Goal: Transaction & Acquisition: Register for event/course

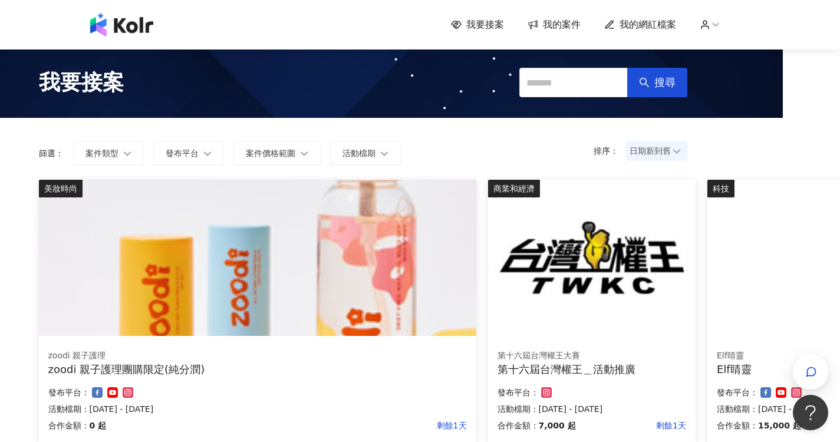
scroll to position [0, 130]
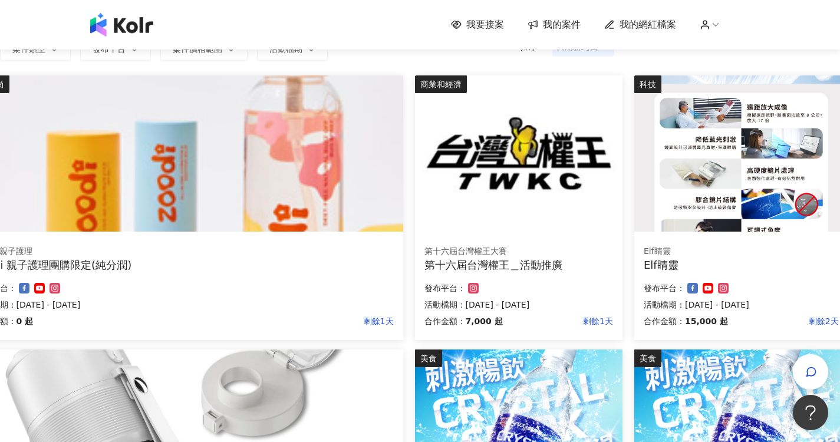
click at [754, 202] on img at bounding box center [741, 153] width 214 height 156
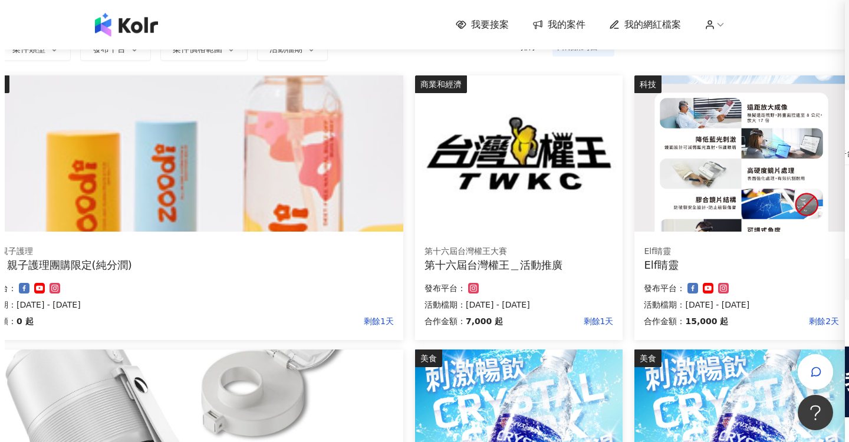
scroll to position [104, 121]
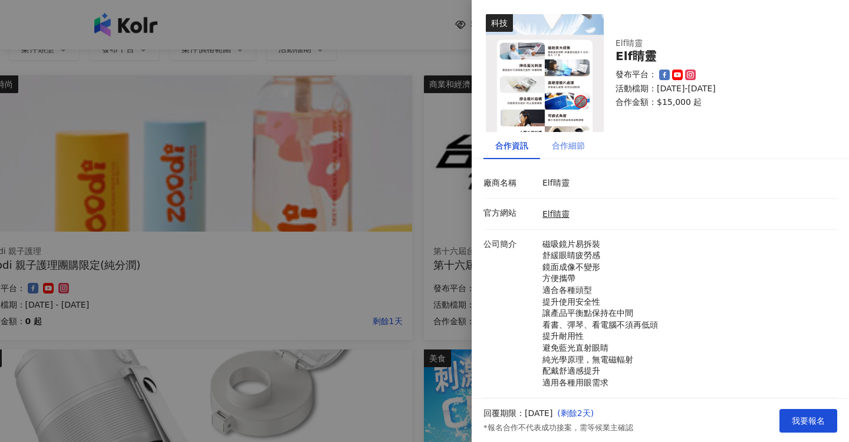
click at [582, 154] on div "合作細節" at bounding box center [568, 145] width 57 height 27
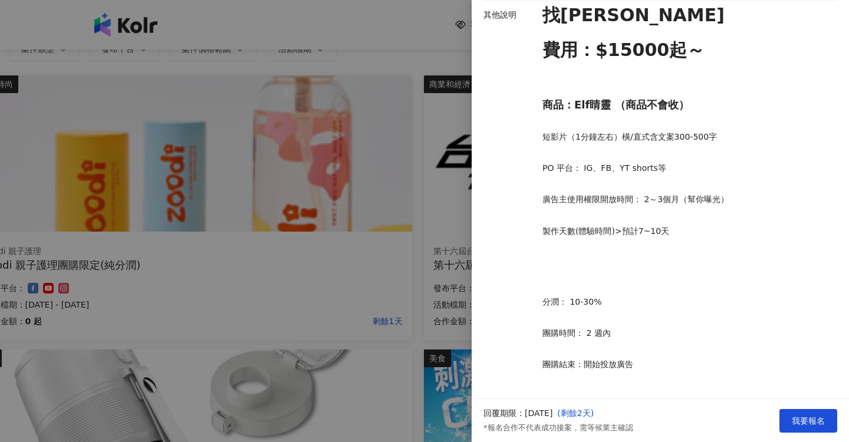
scroll to position [523, 0]
click at [798, 418] on span "我要報名" at bounding box center [807, 420] width 33 height 9
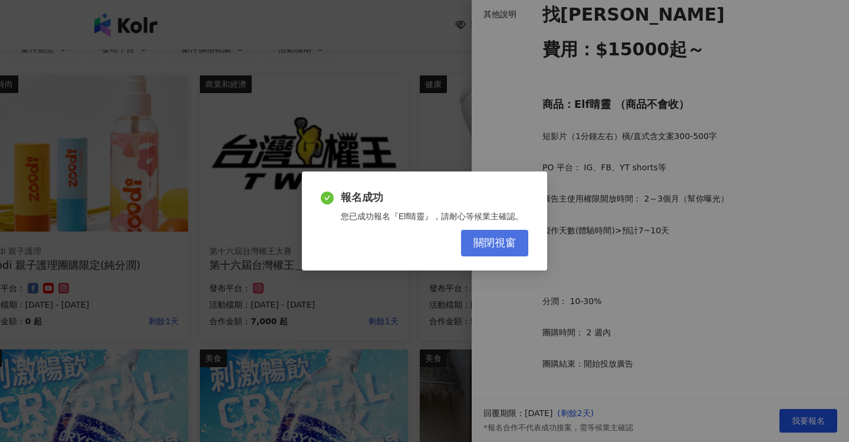
click at [519, 239] on button "關閉視窗" at bounding box center [494, 243] width 67 height 27
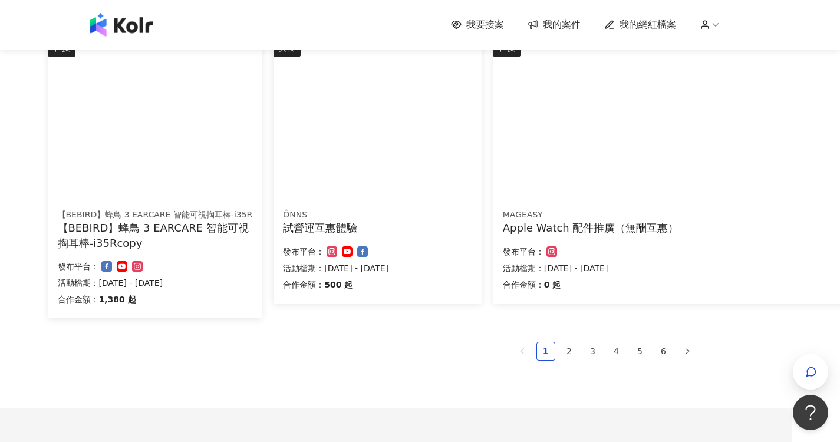
scroll to position [704, 48]
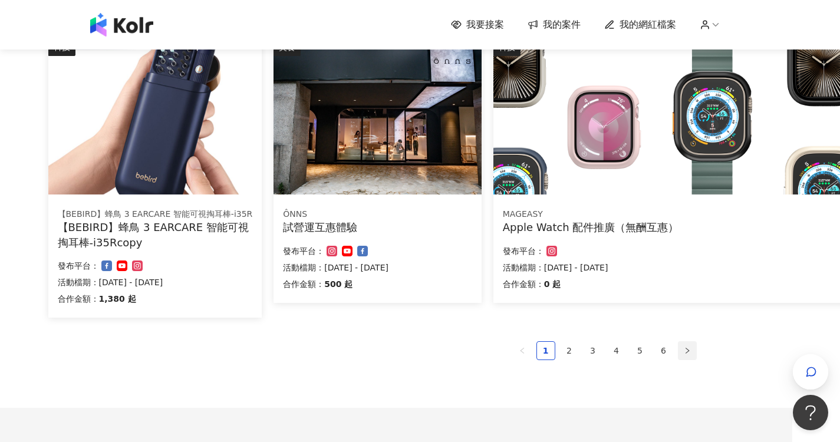
click at [692, 352] on button "button" at bounding box center [687, 350] width 19 height 19
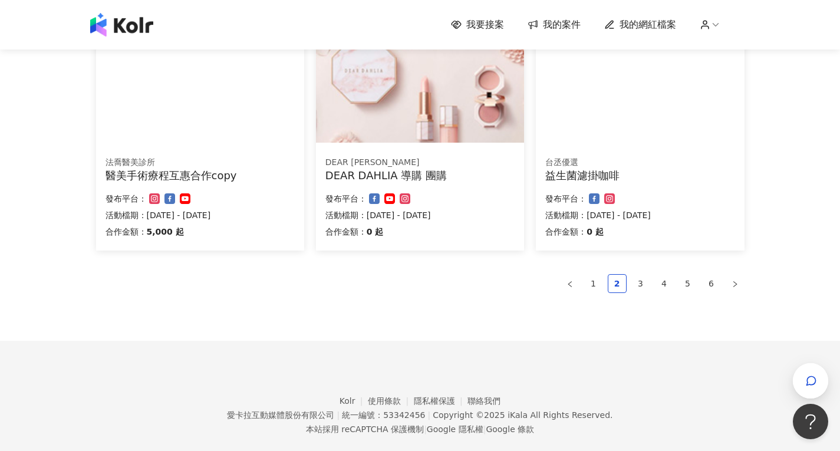
scroll to position [740, 0]
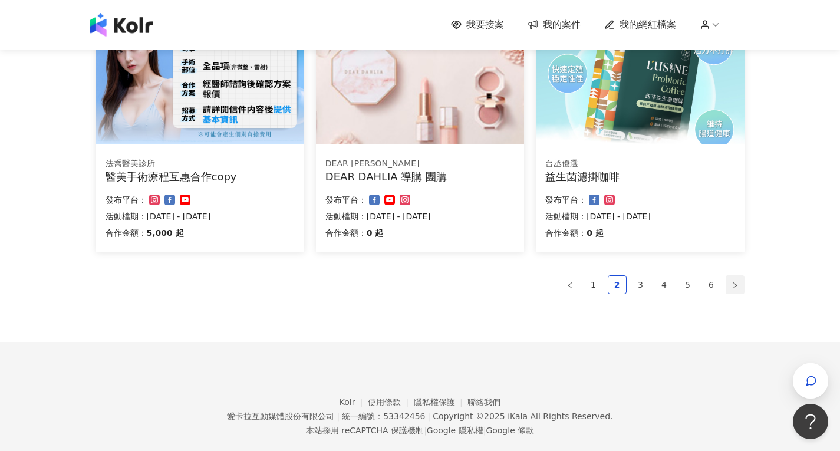
click at [733, 291] on button "button" at bounding box center [734, 284] width 19 height 19
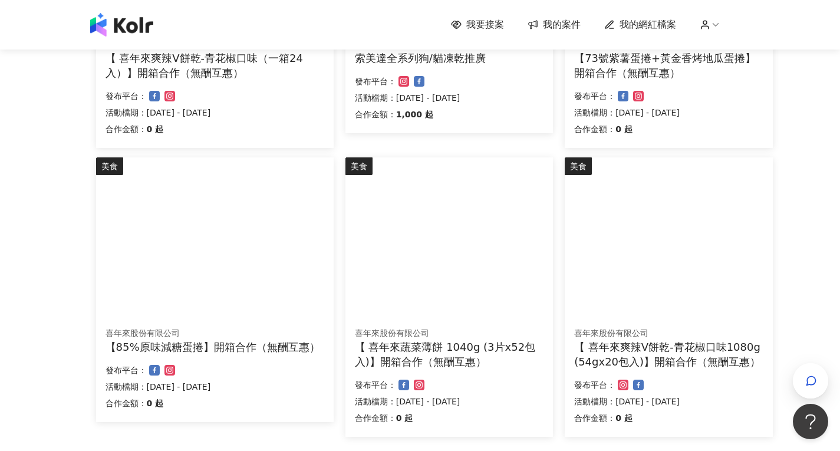
scroll to position [711, 0]
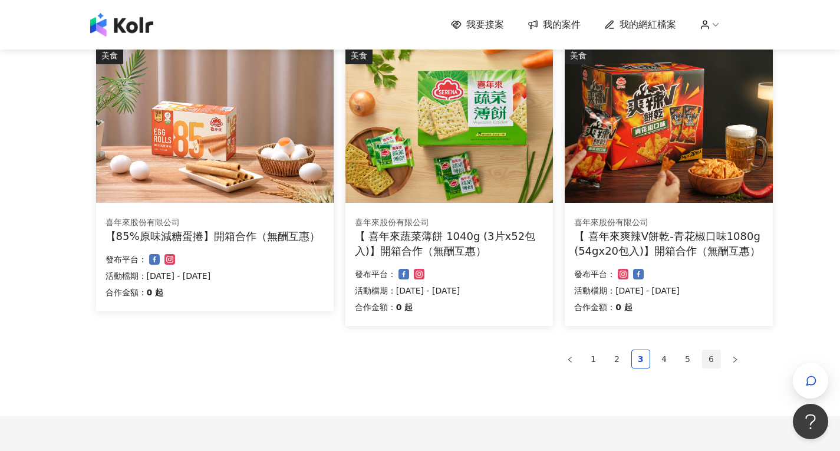
drag, startPoint x: 730, startPoint y: 355, endPoint x: 718, endPoint y: 362, distance: 13.2
click at [729, 355] on button "button" at bounding box center [734, 358] width 19 height 19
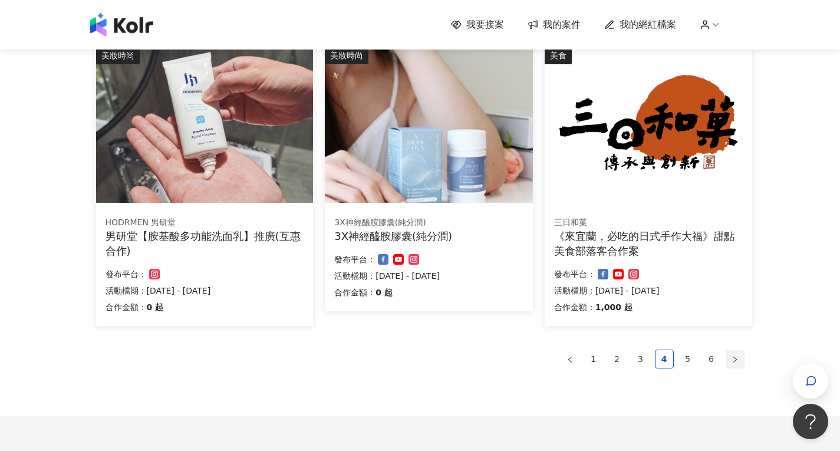
click at [725, 360] on button "button" at bounding box center [734, 358] width 19 height 19
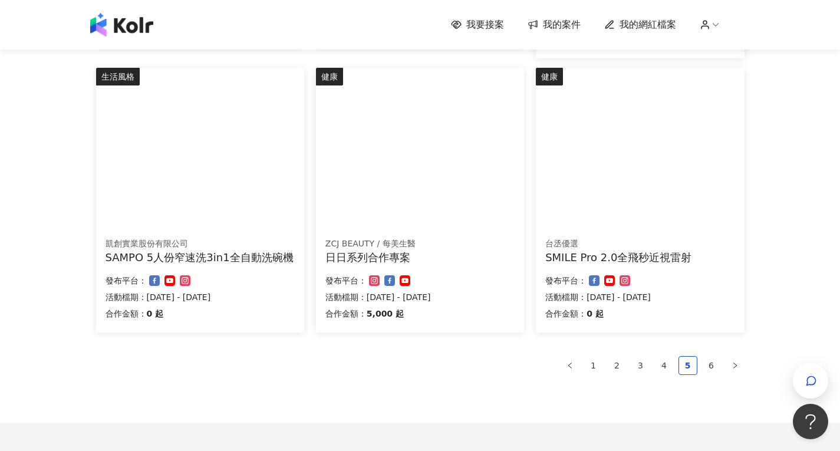
scroll to position [792, 0]
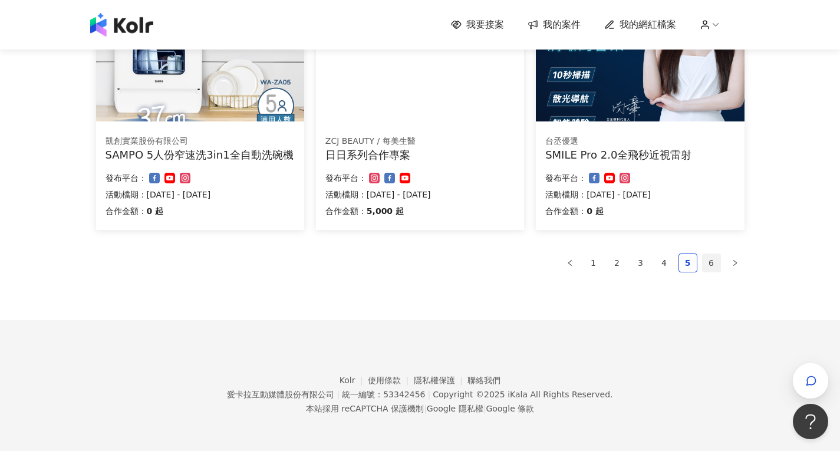
click at [711, 261] on link "6" at bounding box center [712, 263] width 18 height 18
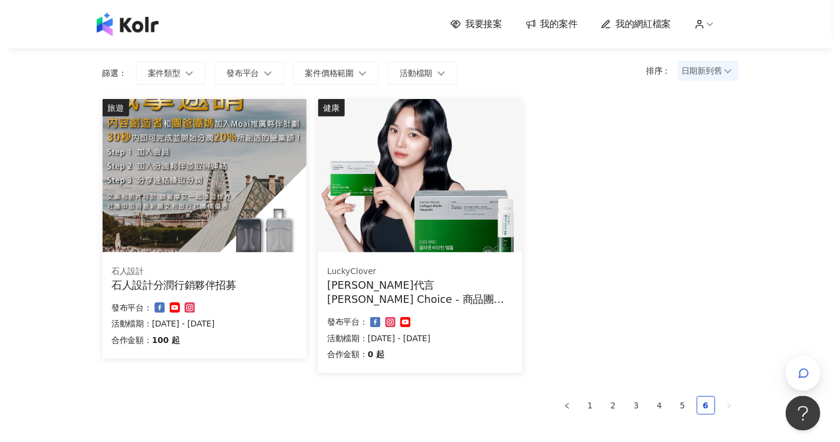
scroll to position [111, 0]
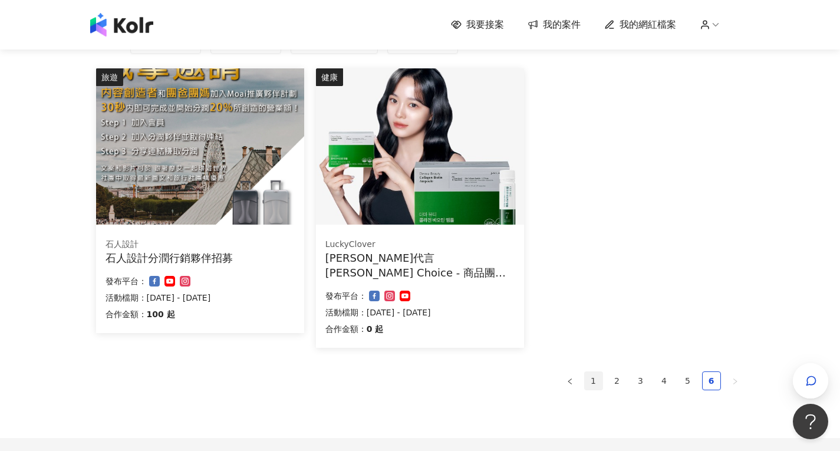
click at [600, 385] on link "1" at bounding box center [594, 381] width 18 height 18
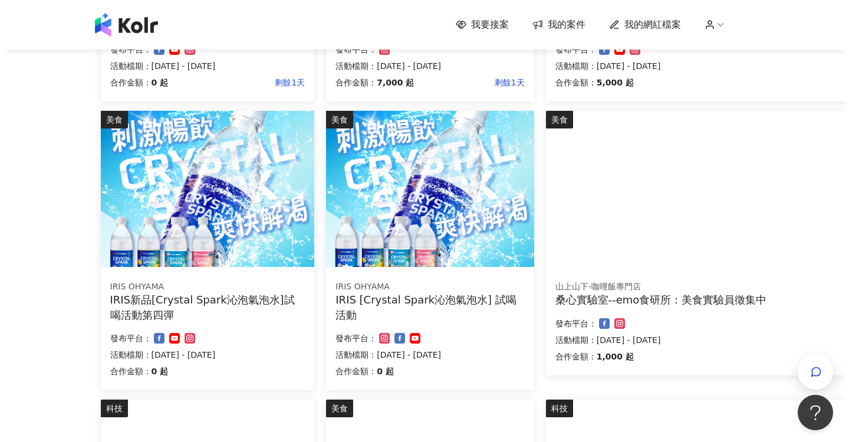
scroll to position [465, 0]
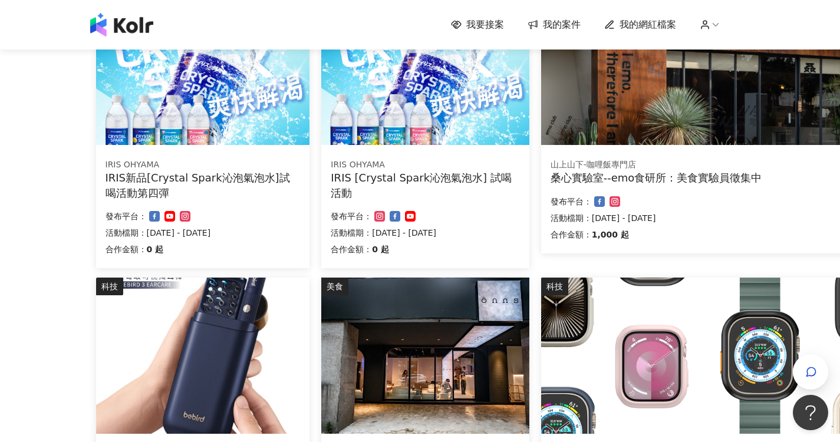
click at [450, 194] on div "IRIS [Crystal Spark沁泡氣泡水] 試喝活動" at bounding box center [425, 184] width 189 height 29
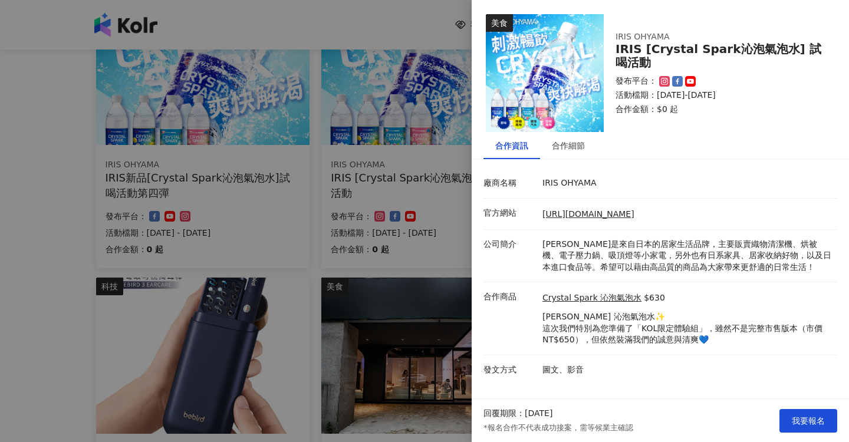
click at [560, 159] on div "合作資訊 合作細節 廠商名稱 IRIS OHYAMA 官方網站 https://www.irisohyamatw.com/ 公司簡介 IRIS OHYAMA是…" at bounding box center [659, 258] width 377 height 252
drag, startPoint x: 565, startPoint y: 151, endPoint x: 464, endPoint y: 173, distance: 103.1
click at [565, 152] on div "合作細節" at bounding box center [568, 145] width 57 height 27
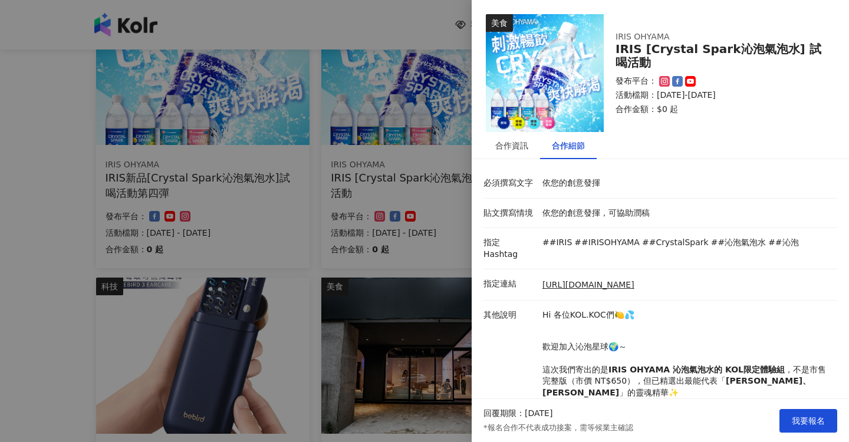
click at [51, 163] on div at bounding box center [424, 221] width 849 height 442
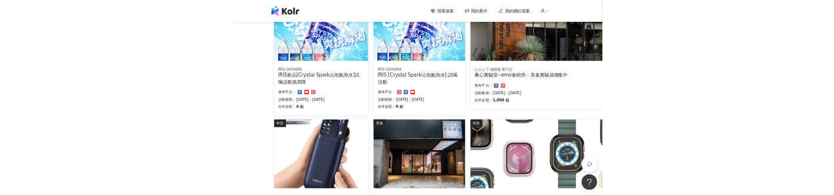
scroll to position [701, 0]
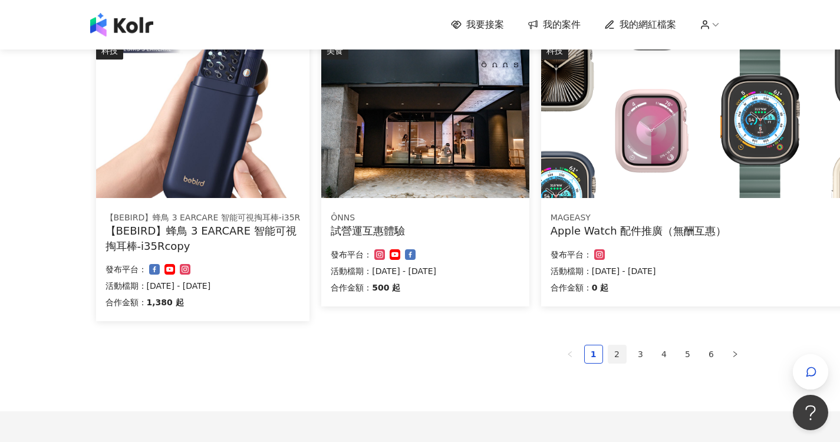
click at [615, 355] on link "2" at bounding box center [617, 354] width 18 height 18
